Goal: Task Accomplishment & Management: Use online tool/utility

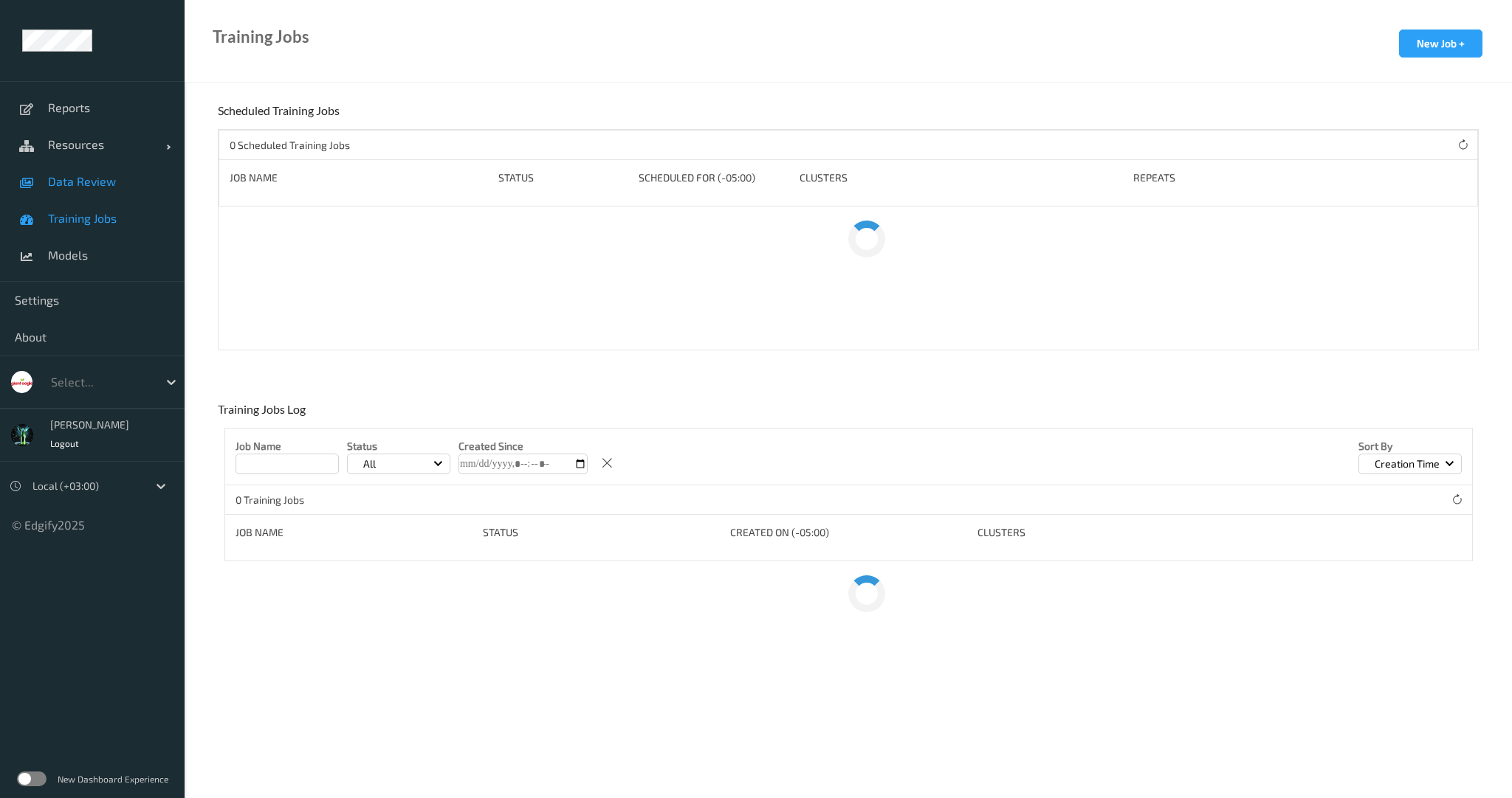
click at [95, 179] on span "Data Review" at bounding box center [109, 181] width 122 height 15
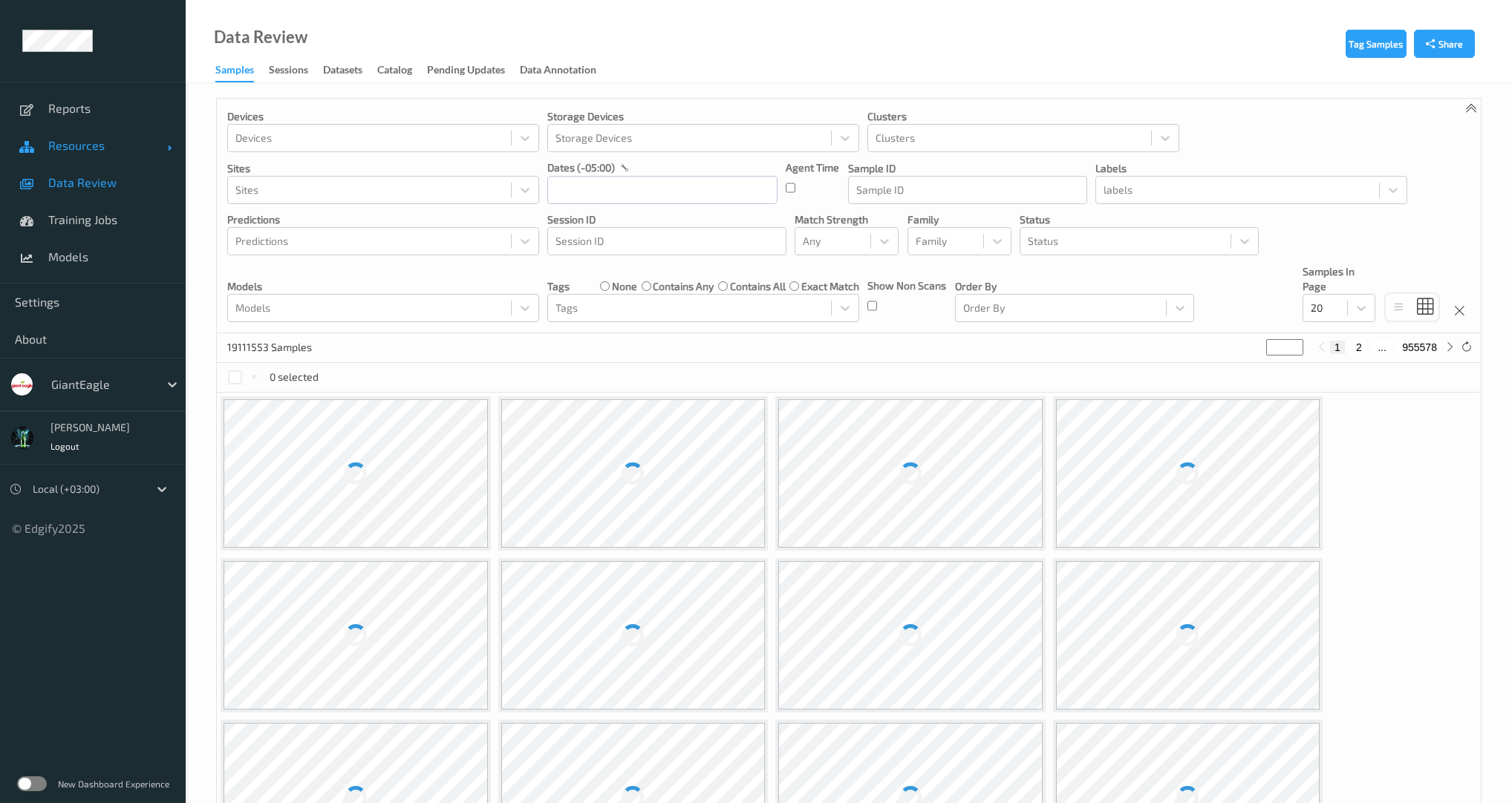
click at [72, 150] on span "Resources" at bounding box center [108, 145] width 119 height 15
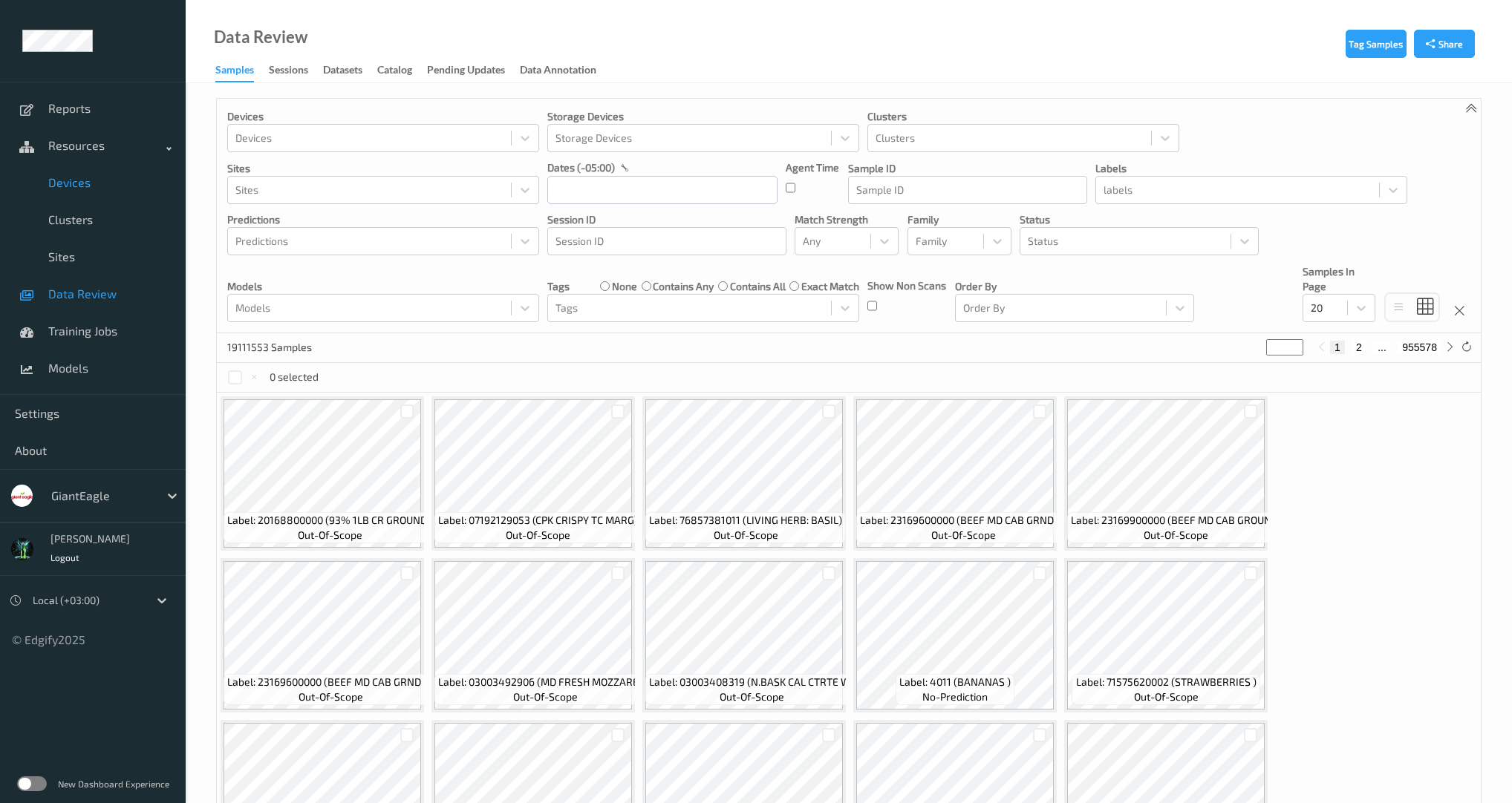
click at [74, 181] on span "Devices" at bounding box center [109, 182] width 123 height 15
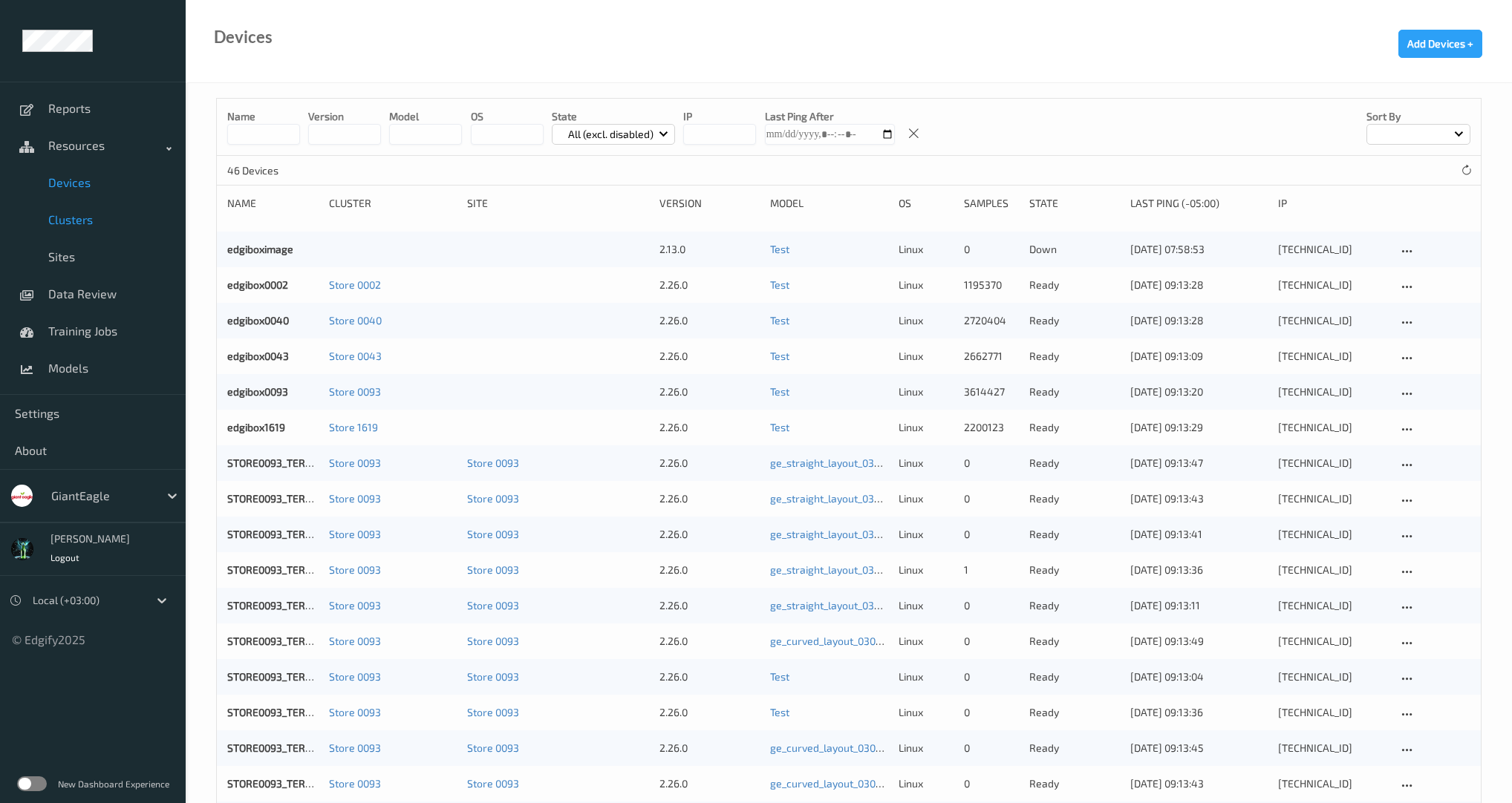
click at [83, 210] on link "Clusters" at bounding box center [92, 220] width 186 height 37
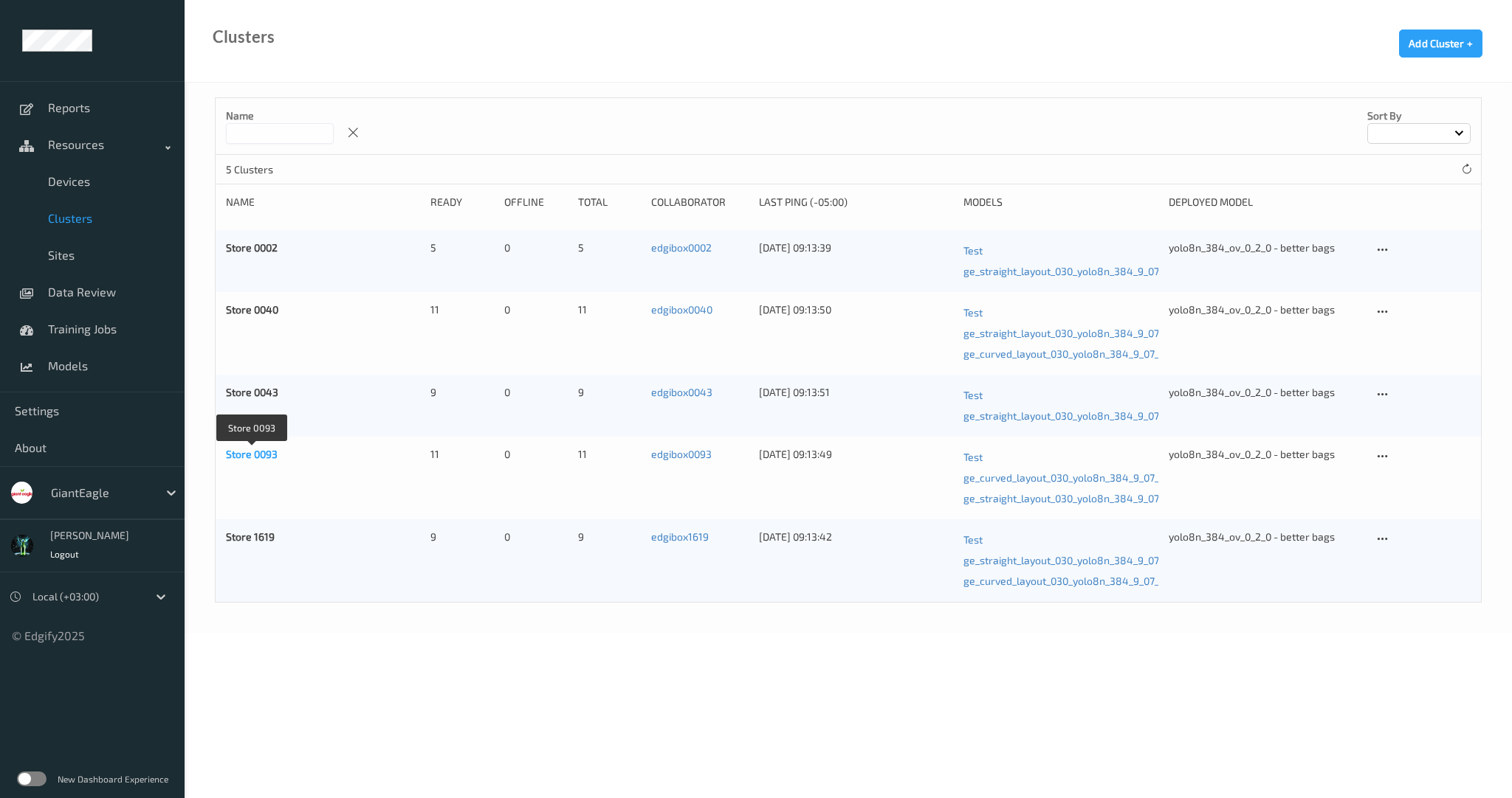
click at [241, 455] on link "Store 0093" at bounding box center [251, 454] width 51 height 12
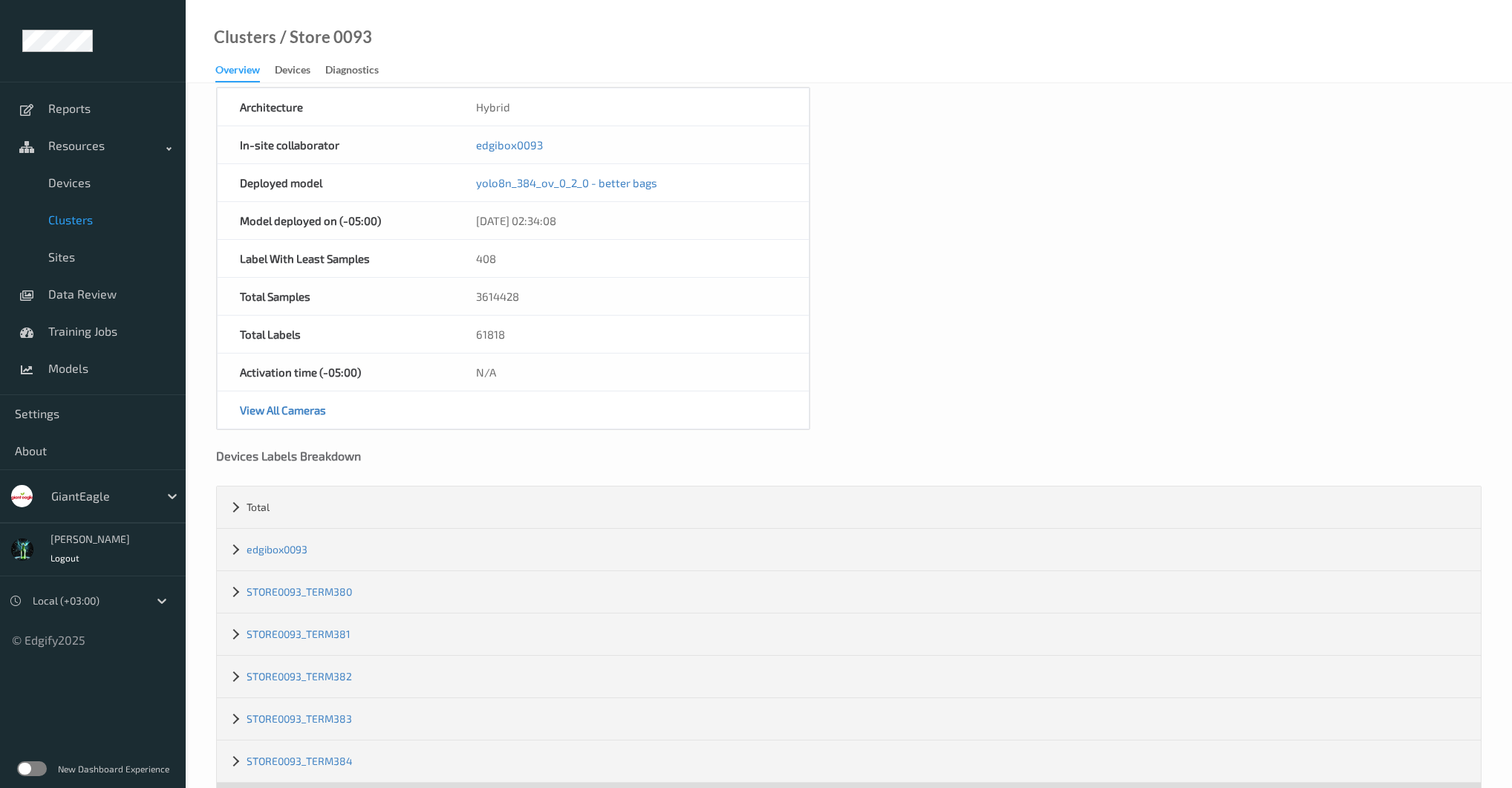
scroll to position [285, 0]
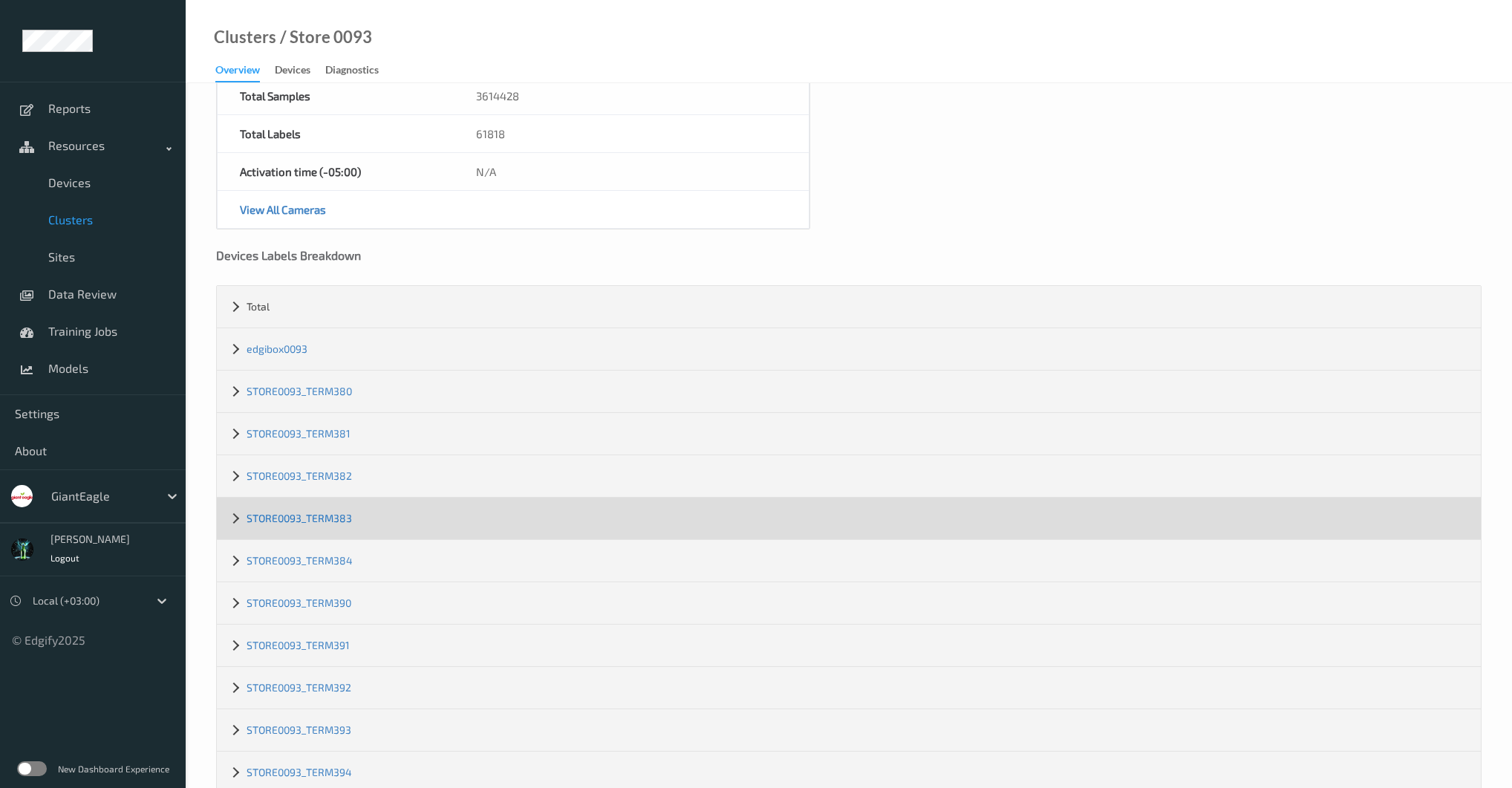
click at [318, 518] on link "STORE0093_TERM383" at bounding box center [299, 518] width 106 height 12
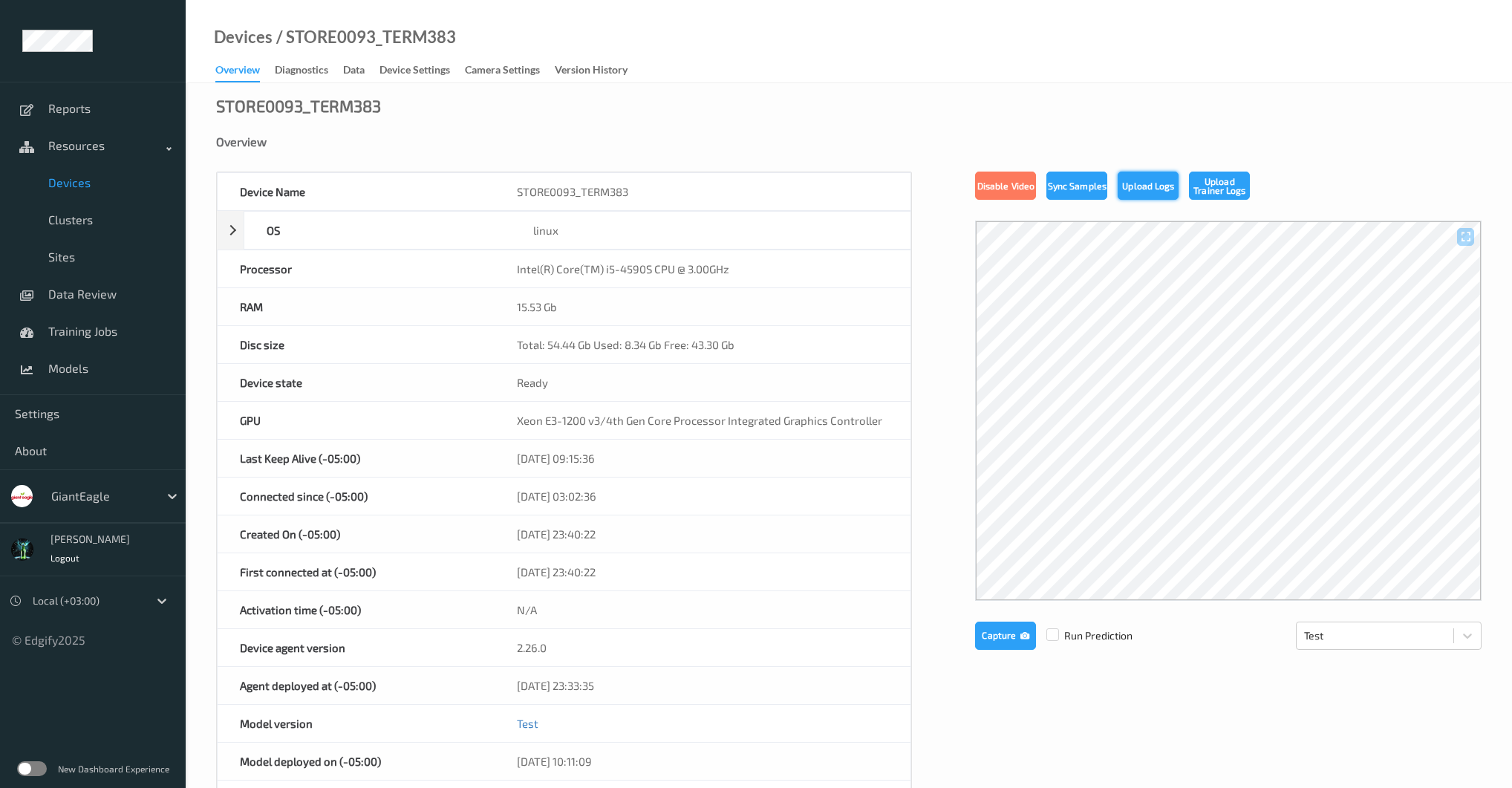
click at [1136, 191] on button "Upload Logs" at bounding box center [1148, 186] width 60 height 28
click at [1203, 183] on button "Upload Trainer Logs" at bounding box center [1219, 186] width 60 height 28
